Goal: Task Accomplishment & Management: Use online tool/utility

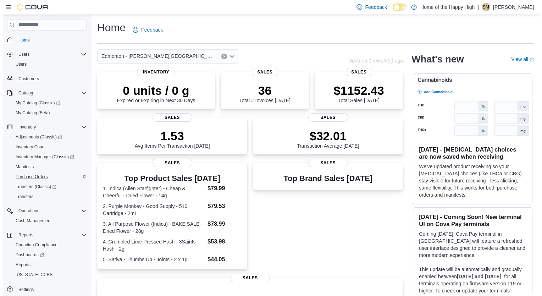
scroll to position [17, 0]
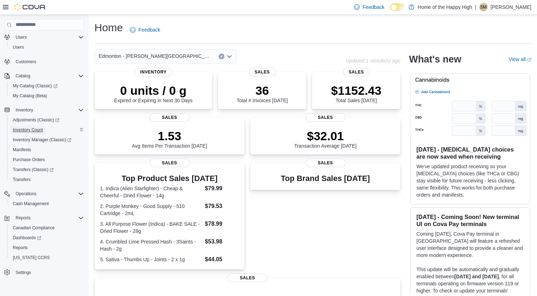
click at [35, 128] on span "Inventory Count" at bounding box center [28, 130] width 30 height 6
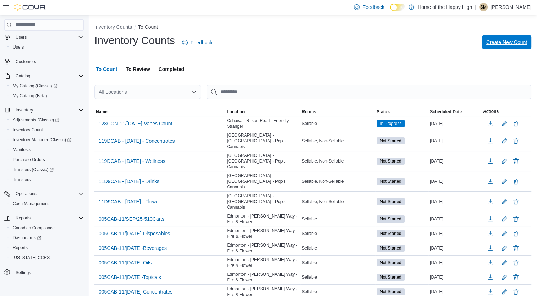
click at [516, 44] on span "Create New Count" at bounding box center [506, 42] width 41 height 7
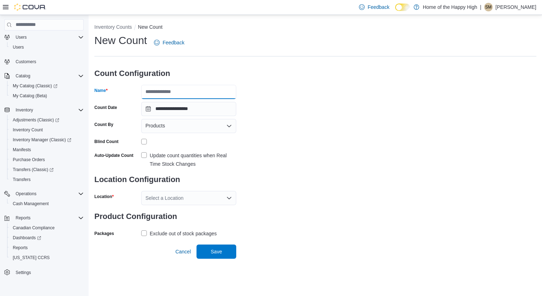
click at [210, 89] on input "Name" at bounding box center [188, 92] width 95 height 14
type input "**********"
click at [213, 131] on div "Products" at bounding box center [188, 126] width 95 height 14
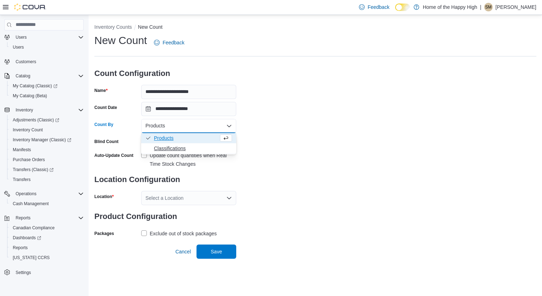
click at [165, 147] on span "Classifications" at bounding box center [193, 148] width 78 height 7
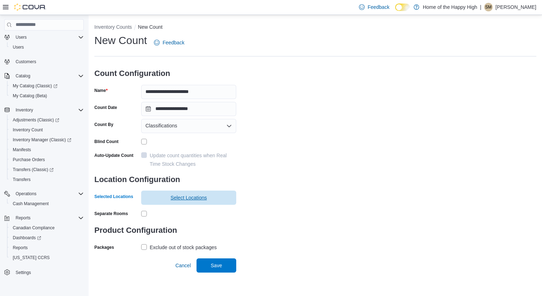
click at [182, 199] on span "Select Locations" at bounding box center [189, 197] width 37 height 7
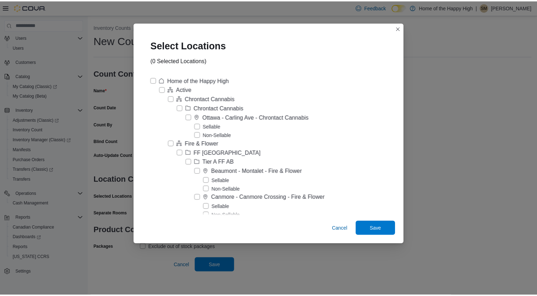
scroll to position [2647, 0]
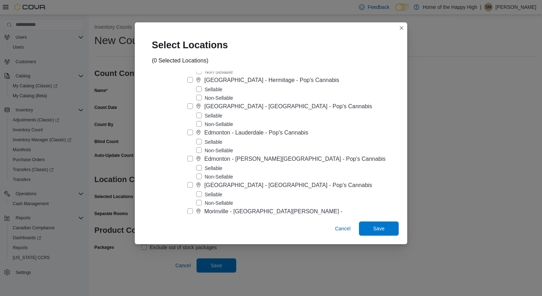
click at [211, 155] on label "Edmonton - [PERSON_NAME][GEOGRAPHIC_DATA] - Pop's Cannabis" at bounding box center [286, 159] width 198 height 9
click at [221, 172] on label "Non-Sellable" at bounding box center [214, 176] width 37 height 9
click at [373, 229] on span "Save" at bounding box center [378, 228] width 11 height 7
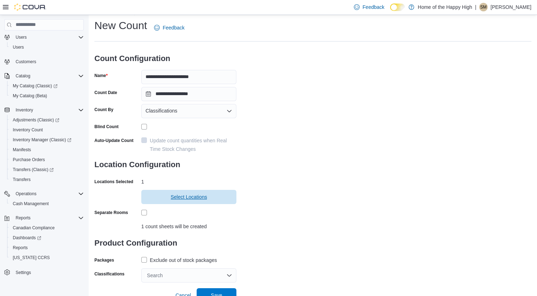
scroll to position [21, 0]
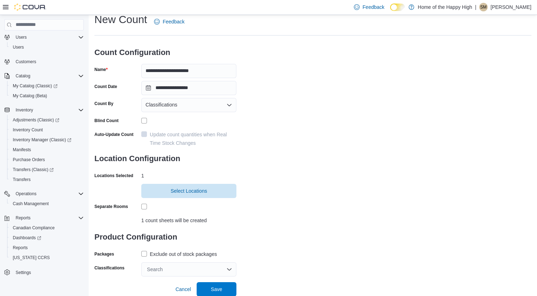
click at [145, 254] on label "Exclude out of stock packages" at bounding box center [179, 254] width 76 height 9
click at [196, 269] on div "Search" at bounding box center [188, 269] width 95 height 14
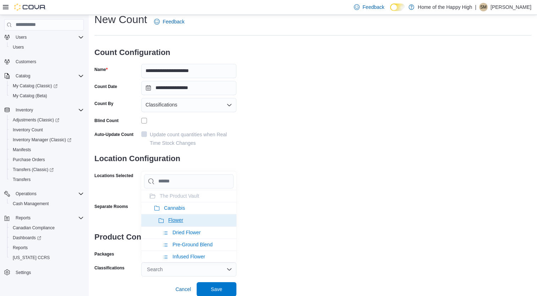
click at [182, 220] on span "Flower" at bounding box center [175, 220] width 15 height 6
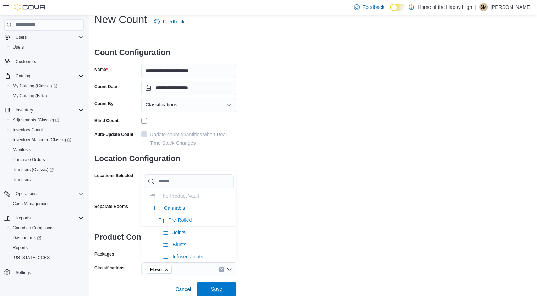
click at [214, 288] on span "Save" at bounding box center [216, 288] width 11 height 7
